Goal: Find specific page/section: Find specific page/section

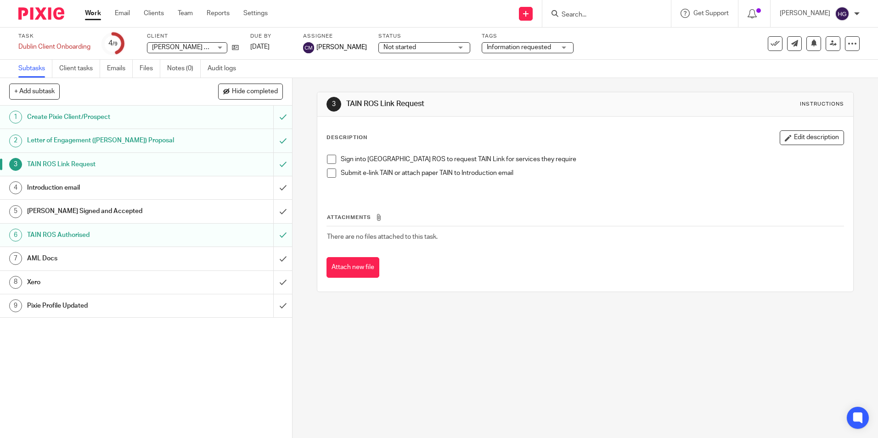
click at [641, 17] on input "Search" at bounding box center [602, 15] width 83 height 8
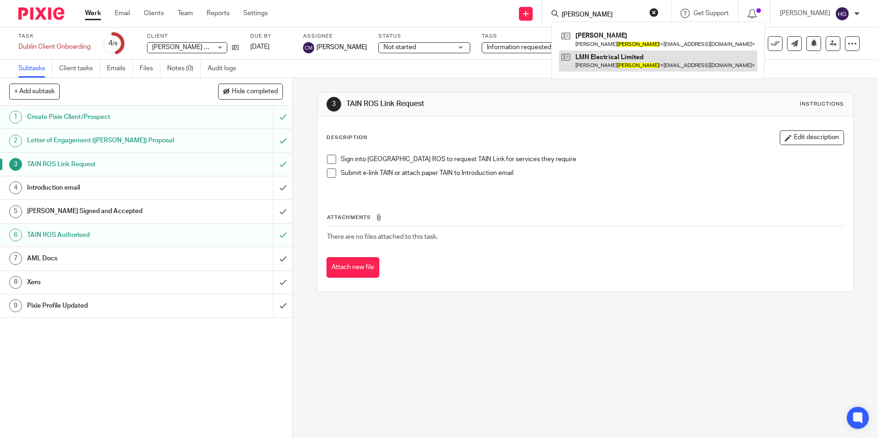
type input "[PERSON_NAME]"
click at [609, 52] on link at bounding box center [658, 61] width 198 height 21
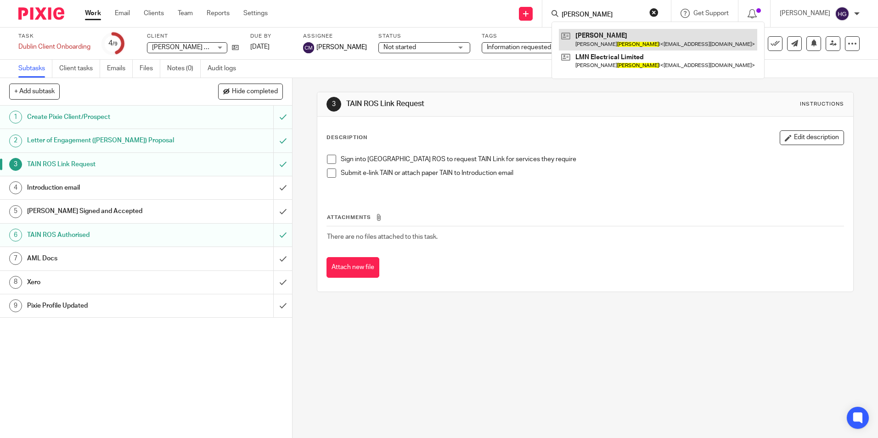
click at [615, 38] on link at bounding box center [658, 39] width 198 height 21
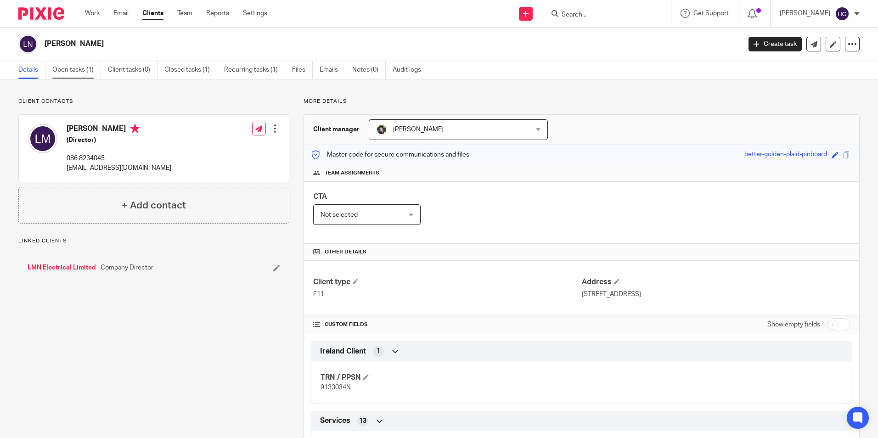
click at [79, 72] on link "Open tasks (1)" at bounding box center [76, 70] width 49 height 18
